Goal: Task Accomplishment & Management: Manage account settings

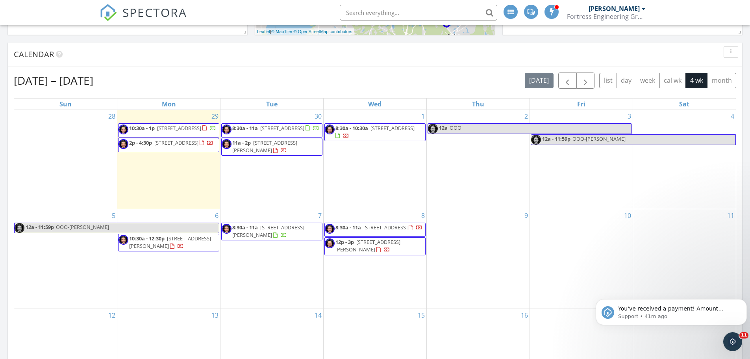
scroll to position [729, 763]
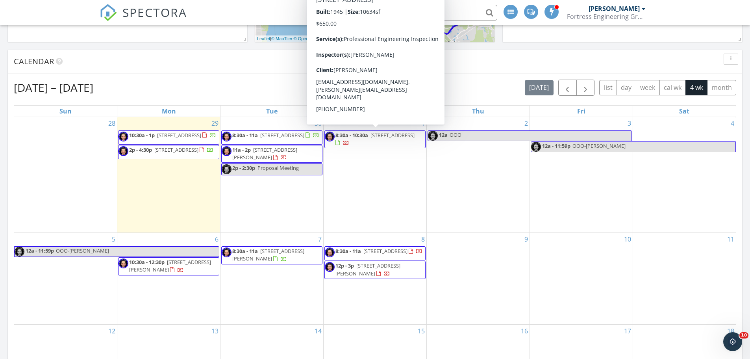
scroll to position [374, 0]
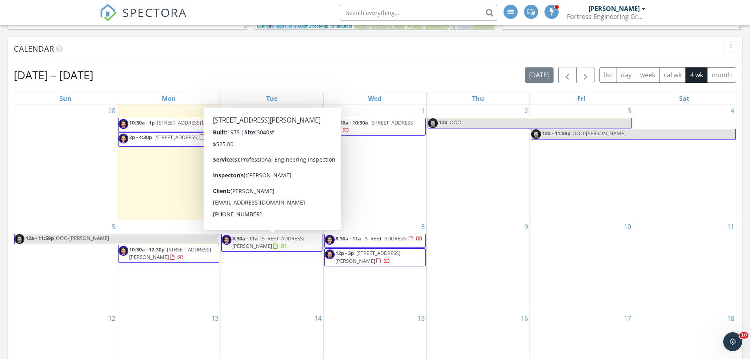
click at [301, 243] on span "[STREET_ADDRESS][PERSON_NAME]" at bounding box center [268, 242] width 72 height 15
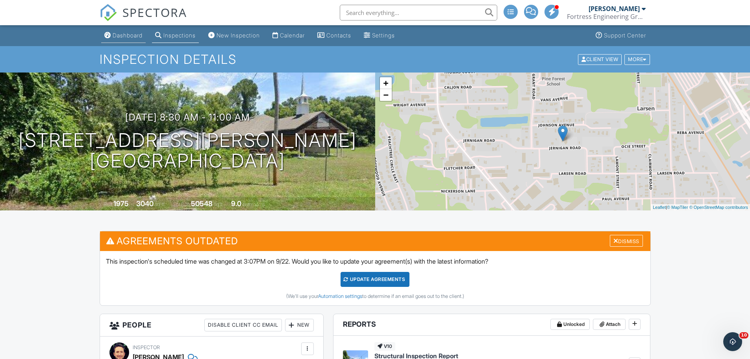
click at [125, 37] on div "Dashboard" at bounding box center [128, 35] width 30 height 7
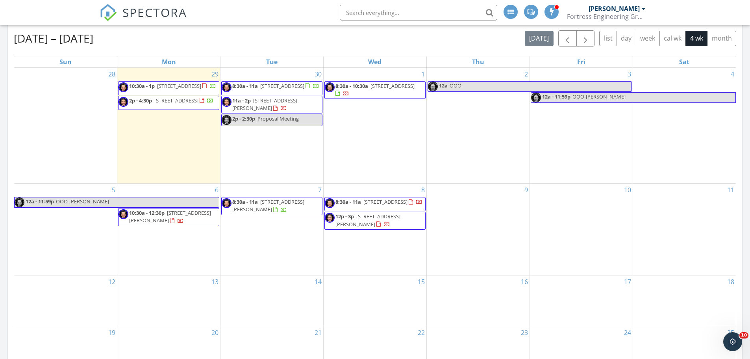
scroll to position [413, 0]
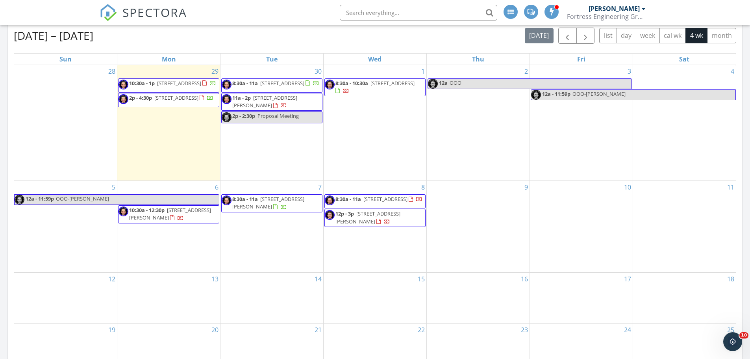
click at [369, 225] on span "12p - 3p [STREET_ADDRESS][PERSON_NAME]" at bounding box center [375, 217] width 100 height 15
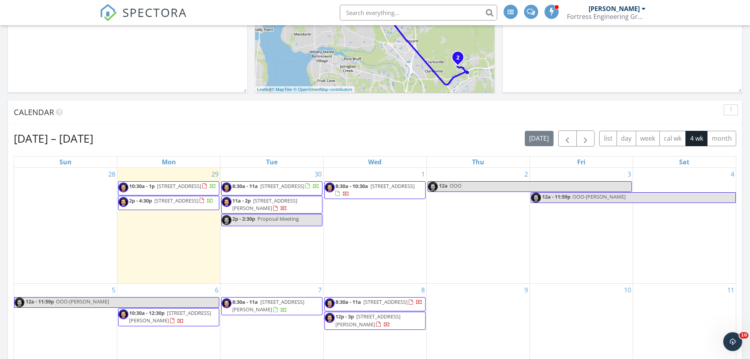
scroll to position [310, 0]
click at [368, 305] on span "[STREET_ADDRESS]" at bounding box center [386, 301] width 44 height 7
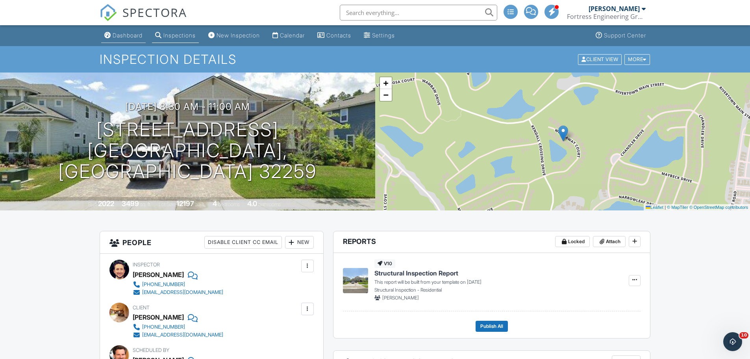
click at [131, 34] on div "Dashboard" at bounding box center [128, 35] width 30 height 7
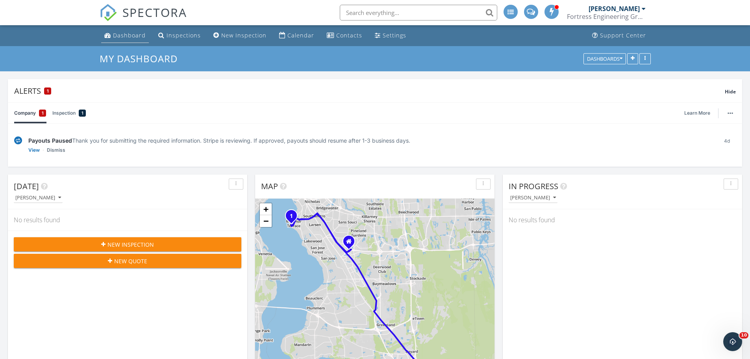
click at [116, 34] on div "Dashboard" at bounding box center [129, 35] width 33 height 7
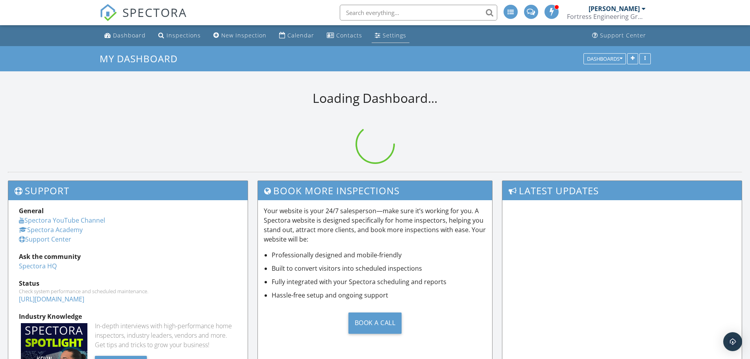
click at [398, 34] on div "Settings" at bounding box center [395, 35] width 24 height 7
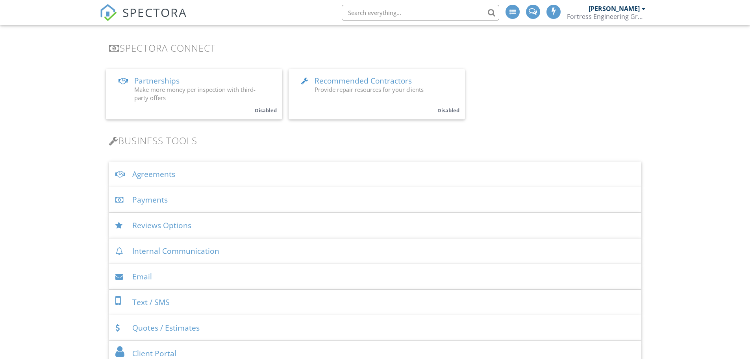
scroll to position [158, 0]
click at [151, 200] on div "Payments" at bounding box center [375, 198] width 533 height 26
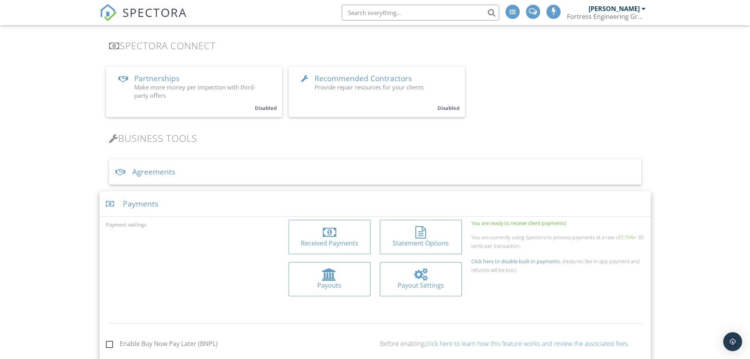
click at [337, 244] on div "Received Payments" at bounding box center [329, 243] width 69 height 9
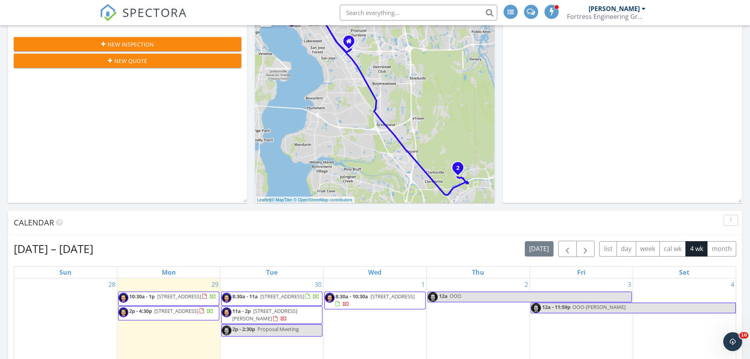
scroll to position [315, 0]
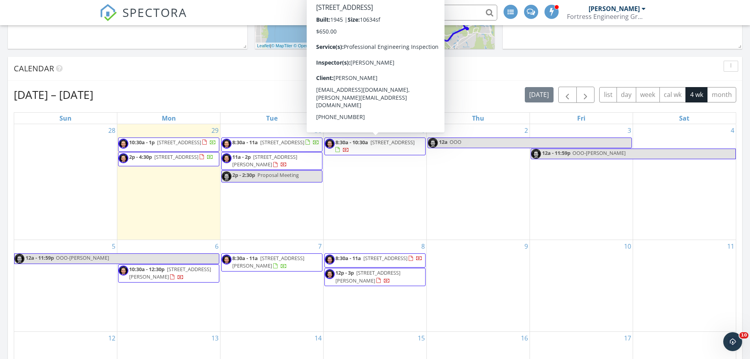
scroll to position [354, 0]
